Goal: Information Seeking & Learning: Learn about a topic

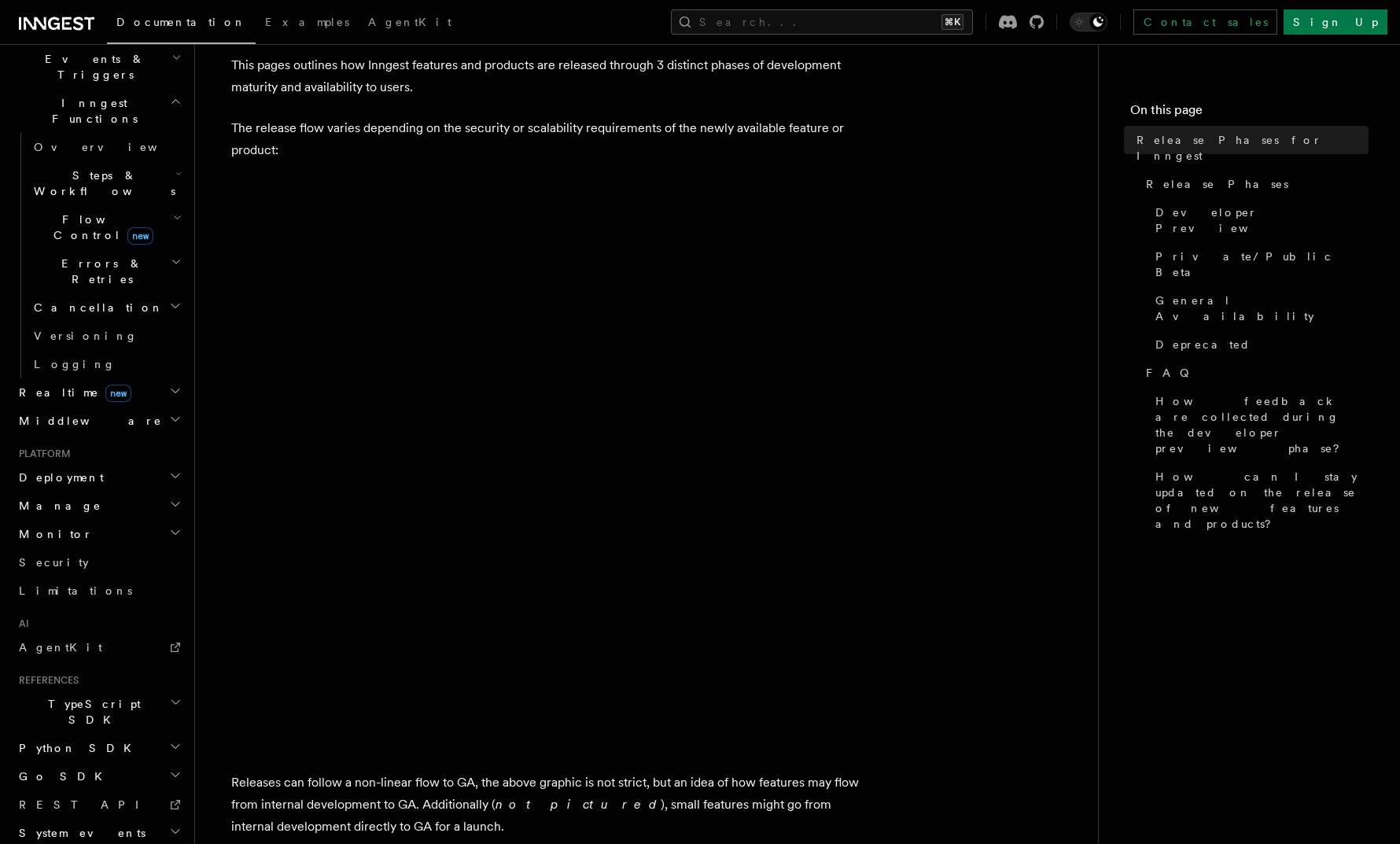
scroll to position [77, 0]
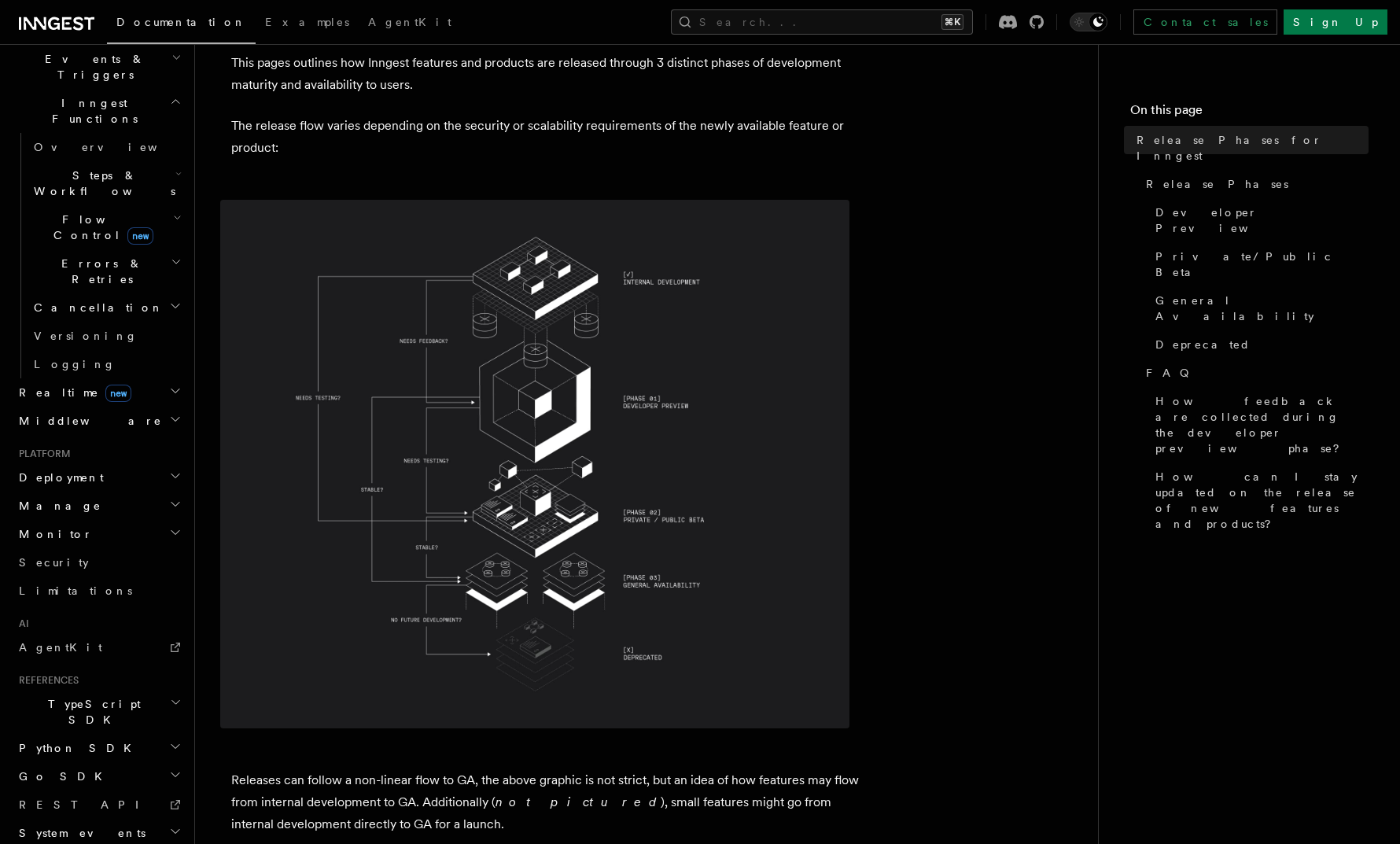
click at [675, 304] on img at bounding box center [535, 464] width 629 height 528
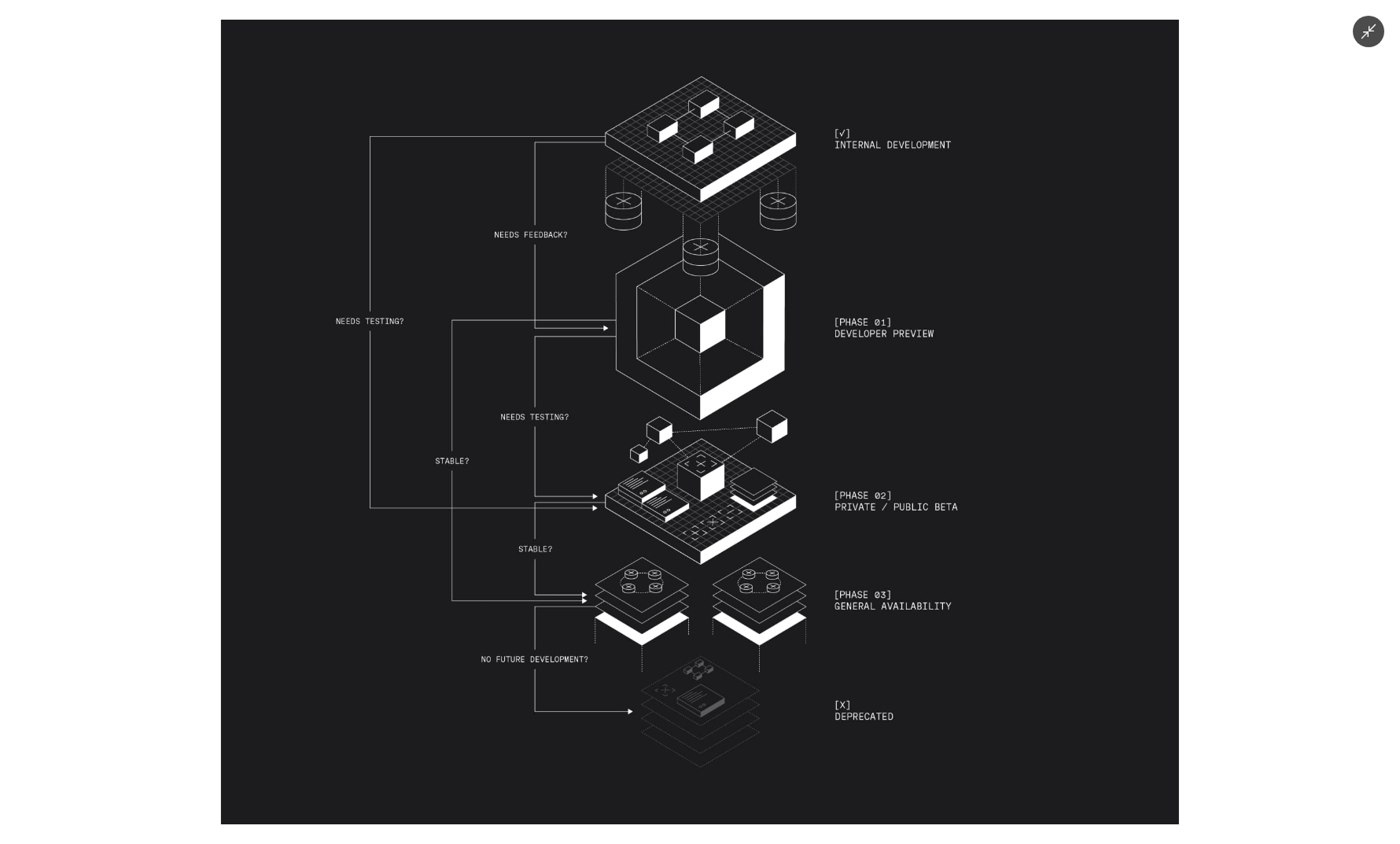
click at [675, 304] on img at bounding box center [699, 422] width 958 height 805
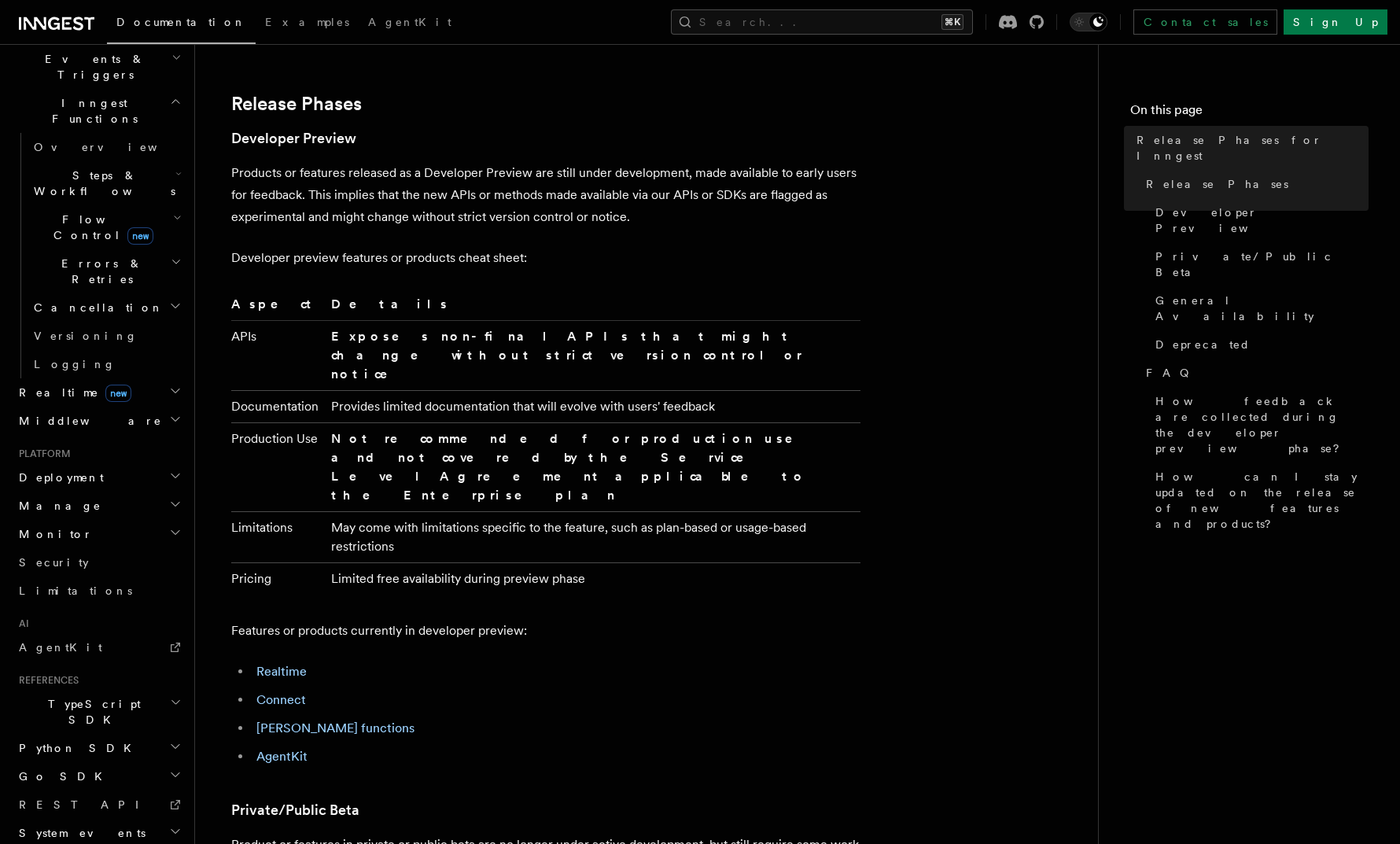
scroll to position [1078, 0]
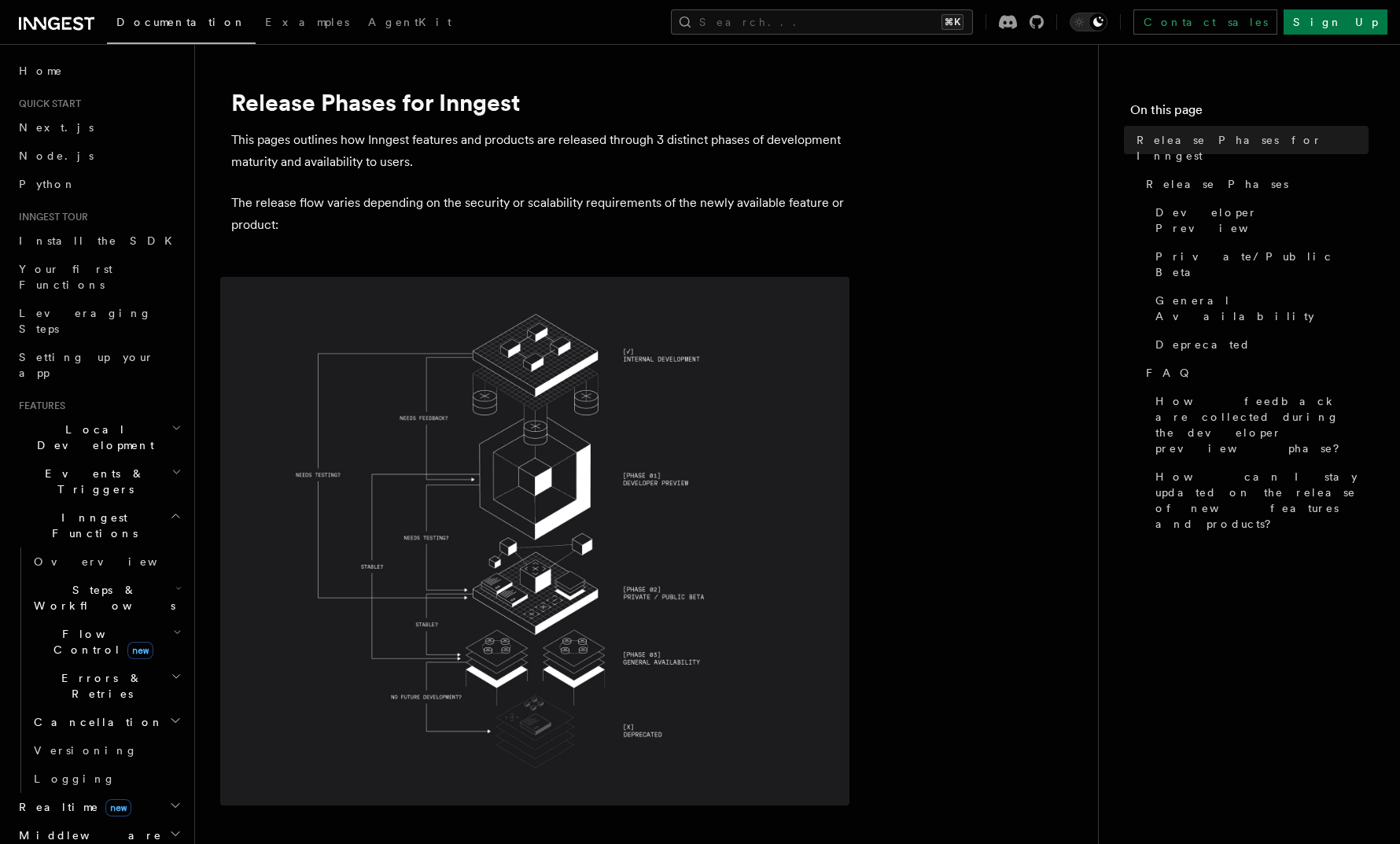
click at [488, 234] on p "The release flow varies depending on the security or scalability requirements o…" at bounding box center [546, 214] width 629 height 44
